Goal: Navigation & Orientation: Find specific page/section

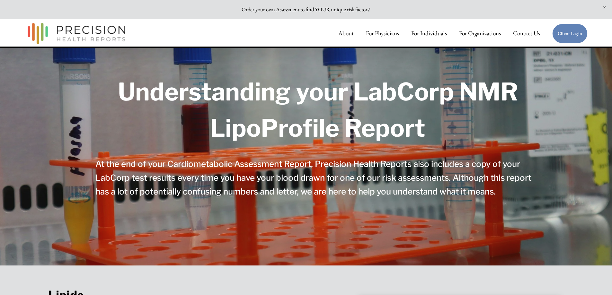
click at [421, 33] on link "For Individuals" at bounding box center [429, 33] width 36 height 13
click at [350, 34] on link "About" at bounding box center [345, 33] width 15 height 13
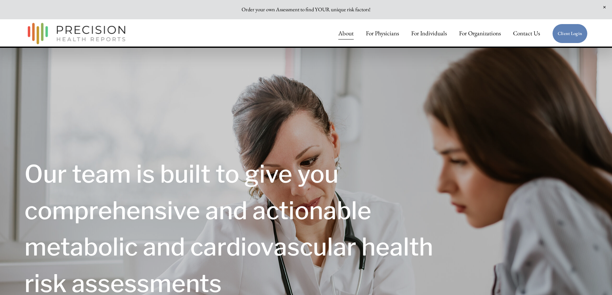
click at [386, 36] on link "For Physicians" at bounding box center [382, 33] width 33 height 13
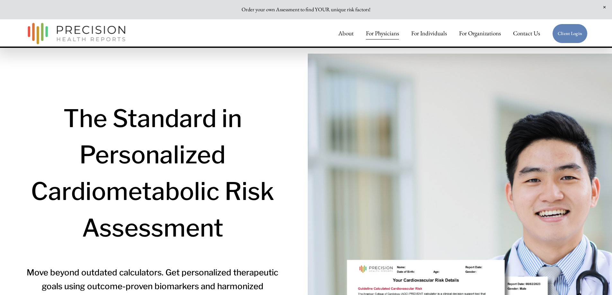
drag, startPoint x: 615, startPoint y: 15, endPoint x: 574, endPoint y: -4, distance: 45.7
click at [433, 35] on link "For Individuals" at bounding box center [429, 33] width 36 height 13
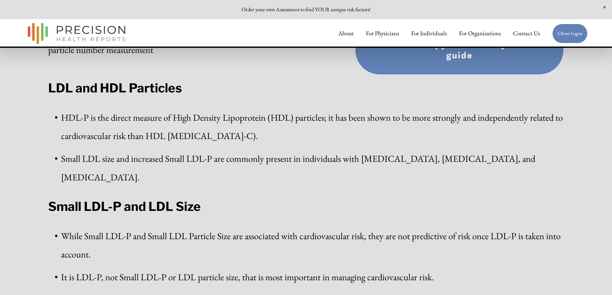
scroll to position [317, 0]
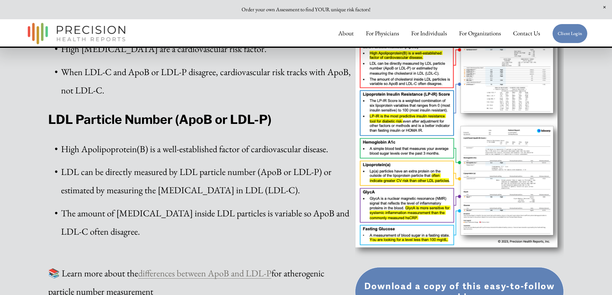
click at [432, 119] on div at bounding box center [459, 116] width 209 height 295
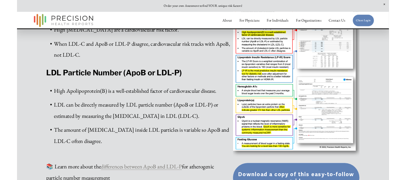
scroll to position [317, 0]
